Goal: Use online tool/utility: Utilize a website feature to perform a specific function

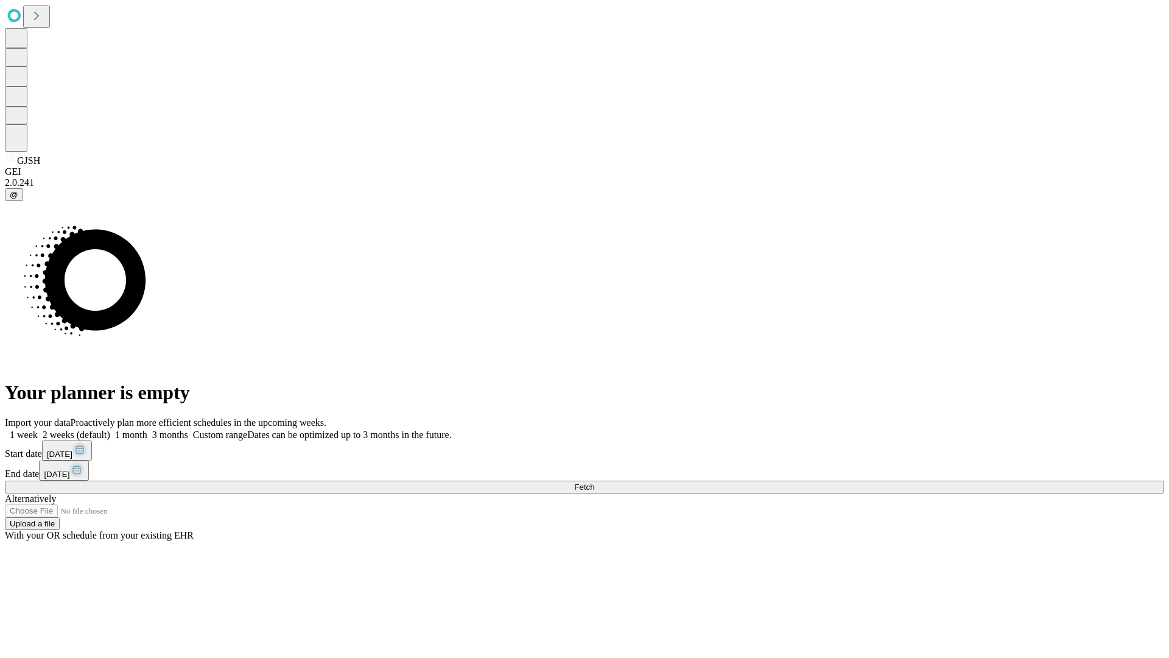
click at [594, 482] on span "Fetch" at bounding box center [584, 486] width 20 height 9
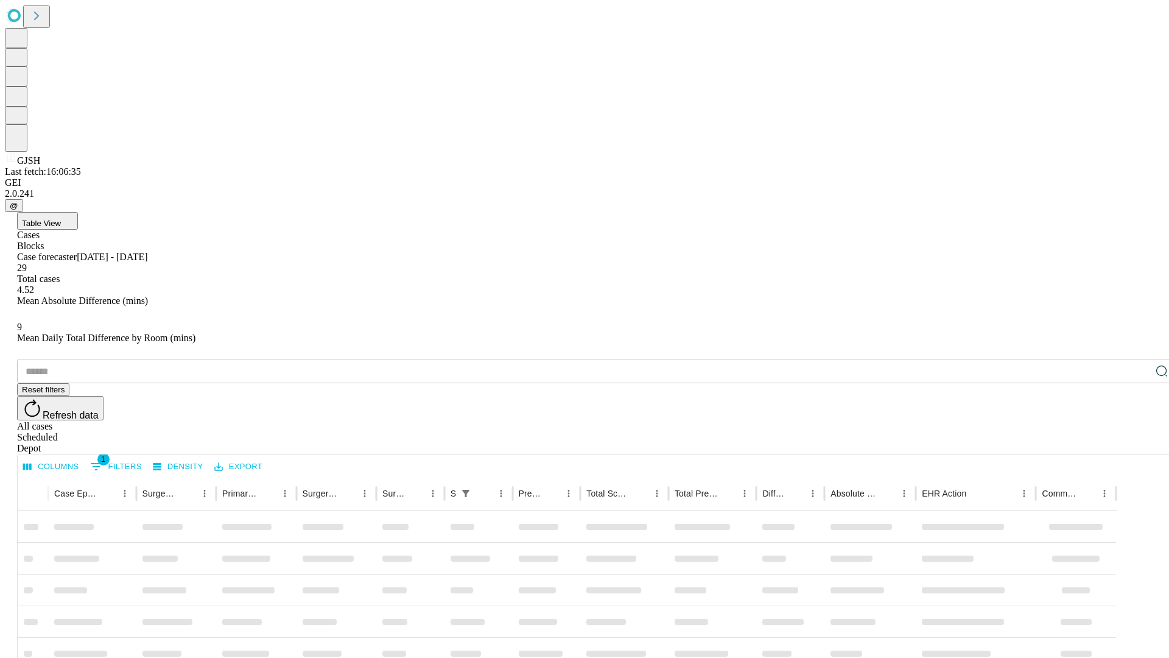
click at [61, 219] on span "Table View" at bounding box center [41, 223] width 39 height 9
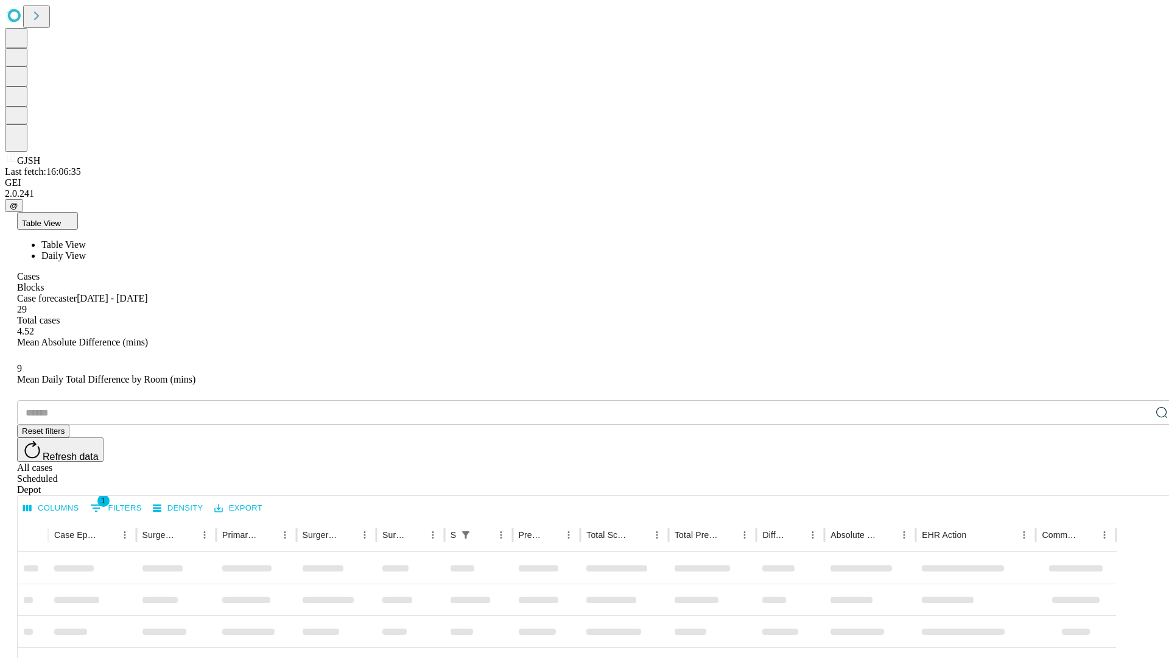
click at [86, 250] on span "Daily View" at bounding box center [63, 255] width 44 height 10
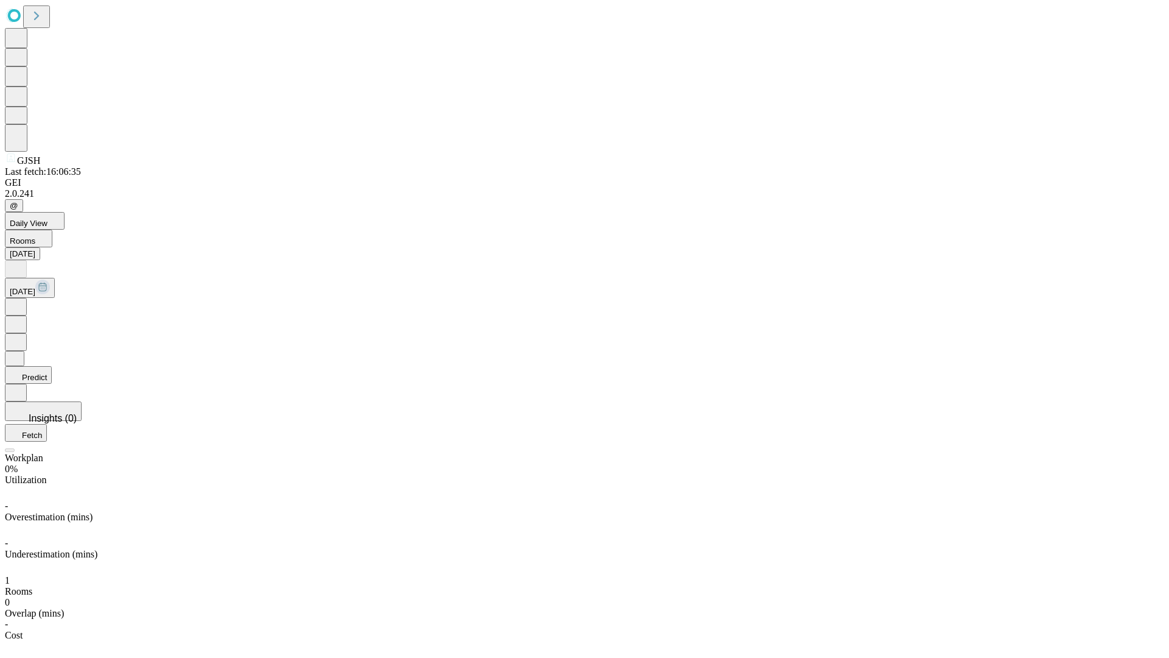
click at [52, 366] on button "Predict" at bounding box center [28, 375] width 47 height 18
